Goal: Find specific page/section: Find specific page/section

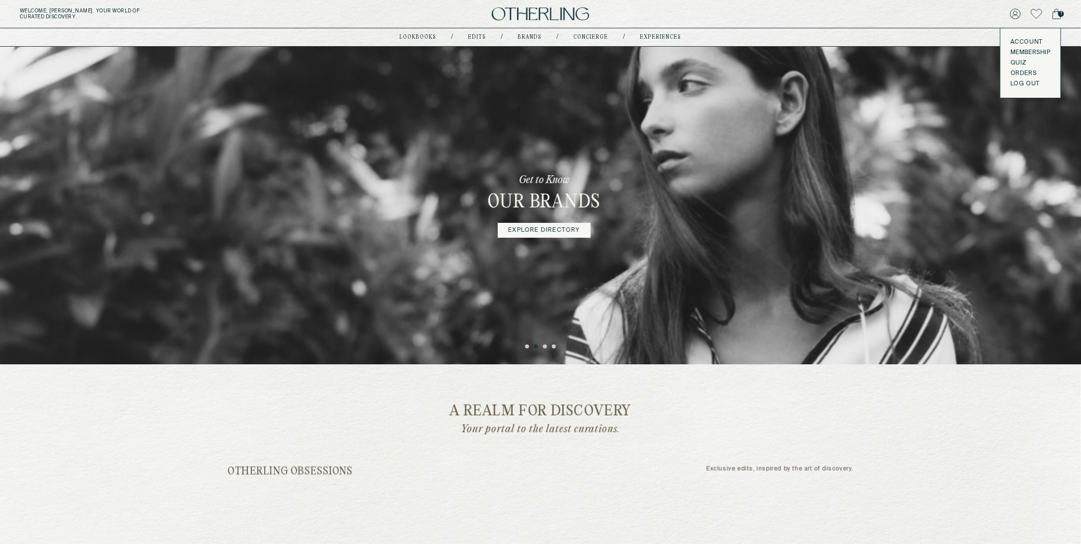
click at [1018, 53] on link "Membership" at bounding box center [1030, 53] width 40 height 8
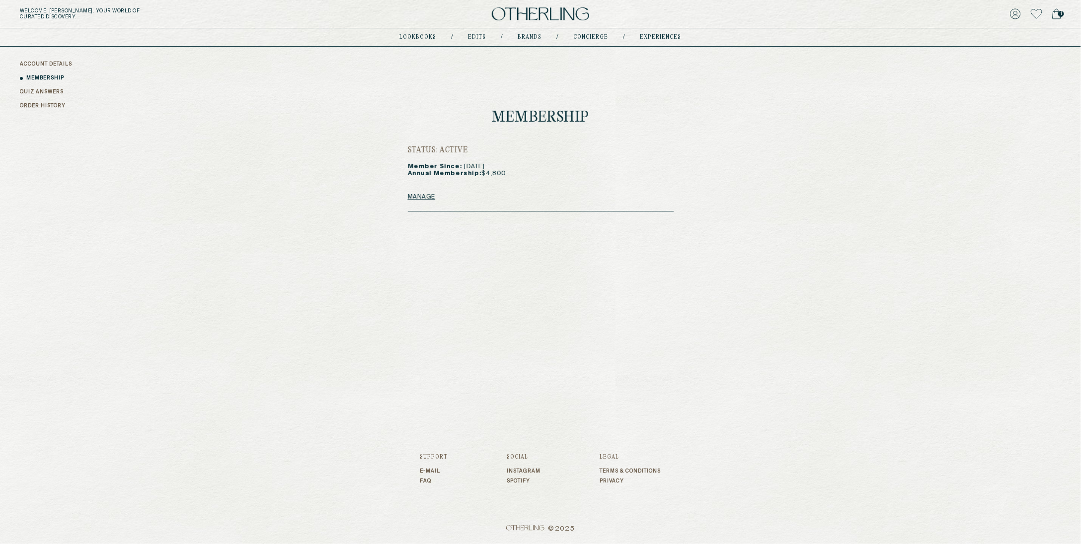
click at [426, 195] on link "Manage" at bounding box center [422, 197] width 28 height 8
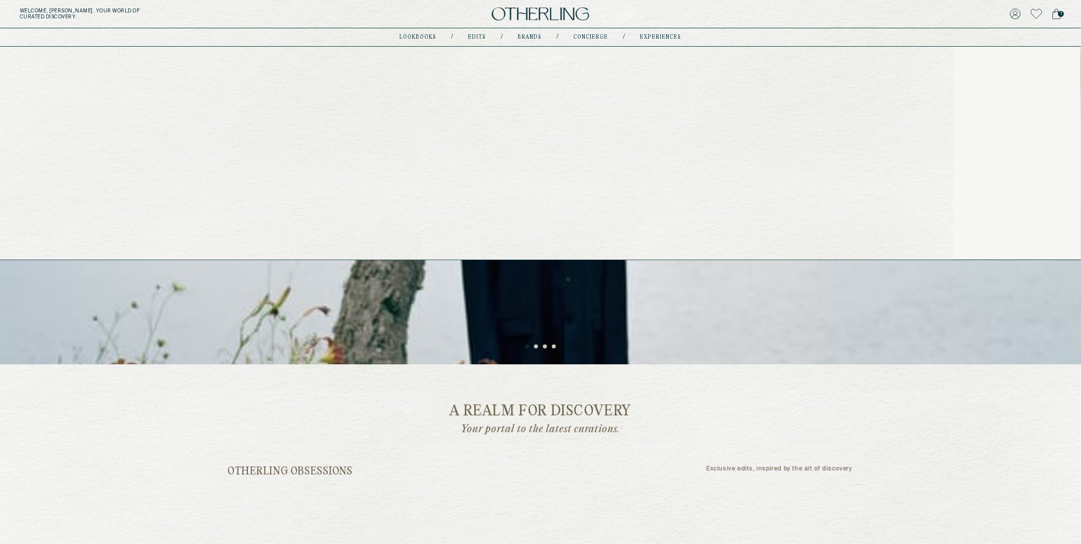
click at [480, 35] on link "Edits" at bounding box center [477, 37] width 18 height 5
